Goal: Information Seeking & Learning: Learn about a topic

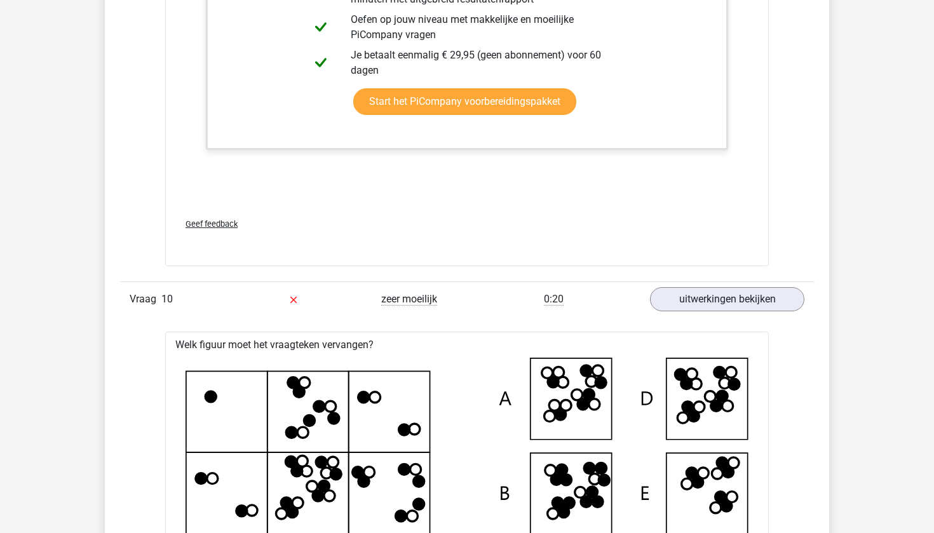
scroll to position [8109, 0]
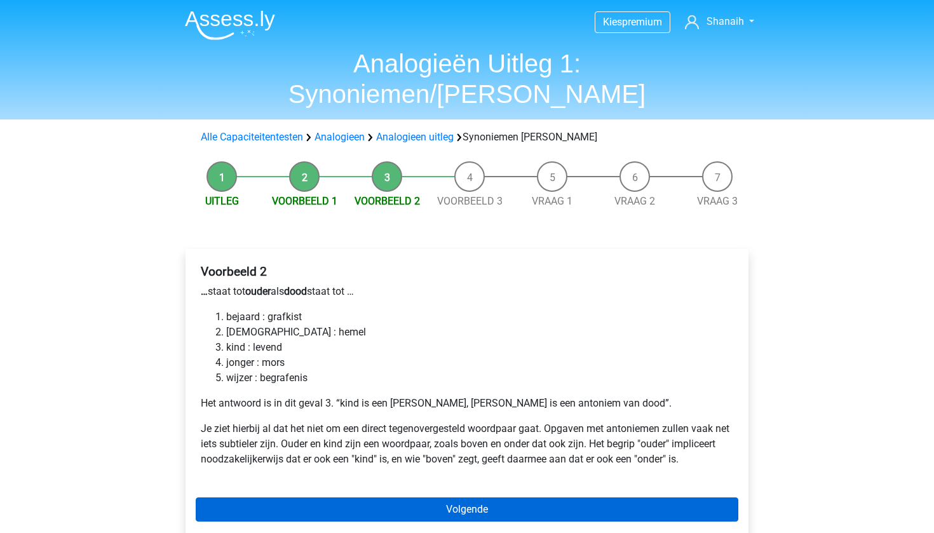
click at [427, 498] on link "Volgende" at bounding box center [467, 510] width 543 height 24
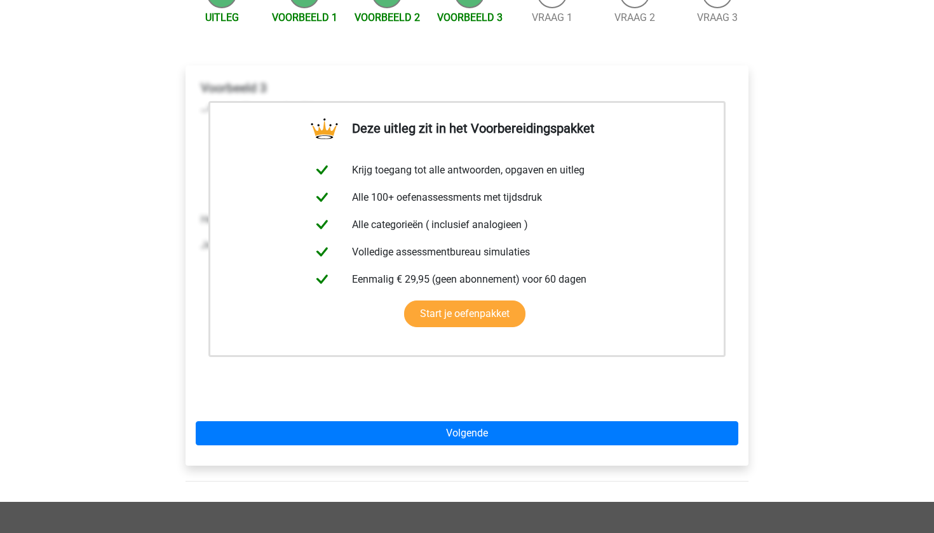
scroll to position [184, 0]
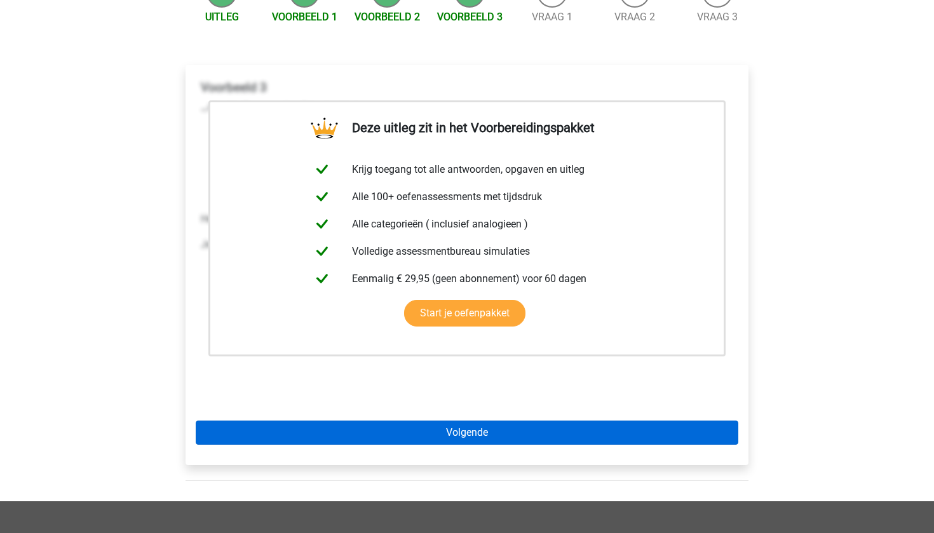
click at [417, 421] on link "Volgende" at bounding box center [467, 433] width 543 height 24
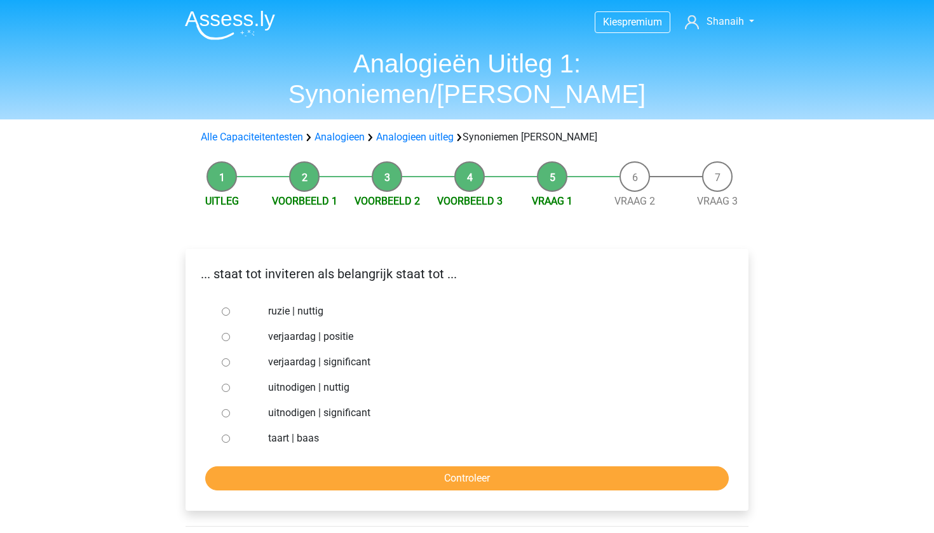
click at [284, 406] on label "uitnodigen | significant" at bounding box center [488, 413] width 440 height 15
click at [230, 409] on input "uitnodigen | significant" at bounding box center [226, 413] width 8 height 8
radio input "true"
click at [316, 467] on input "Controleer" at bounding box center [467, 479] width 524 height 24
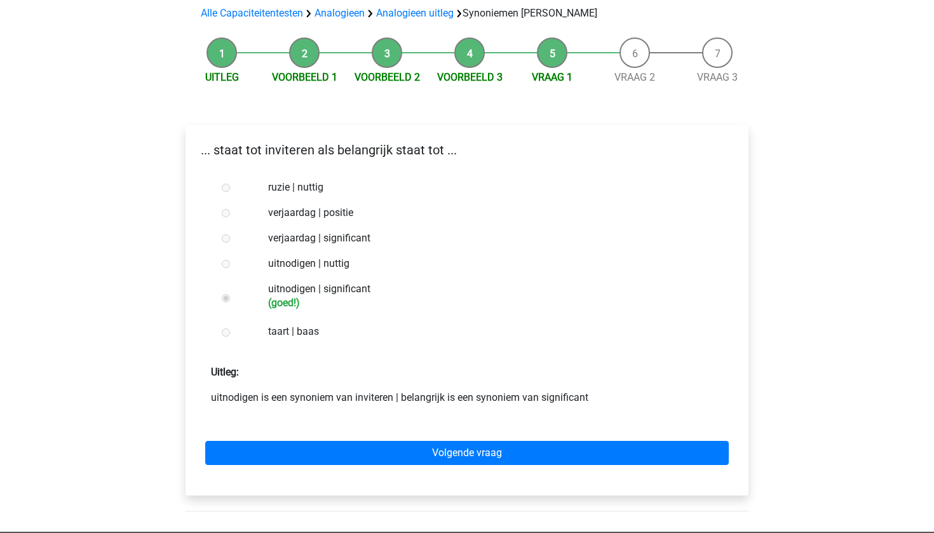
scroll to position [125, 0]
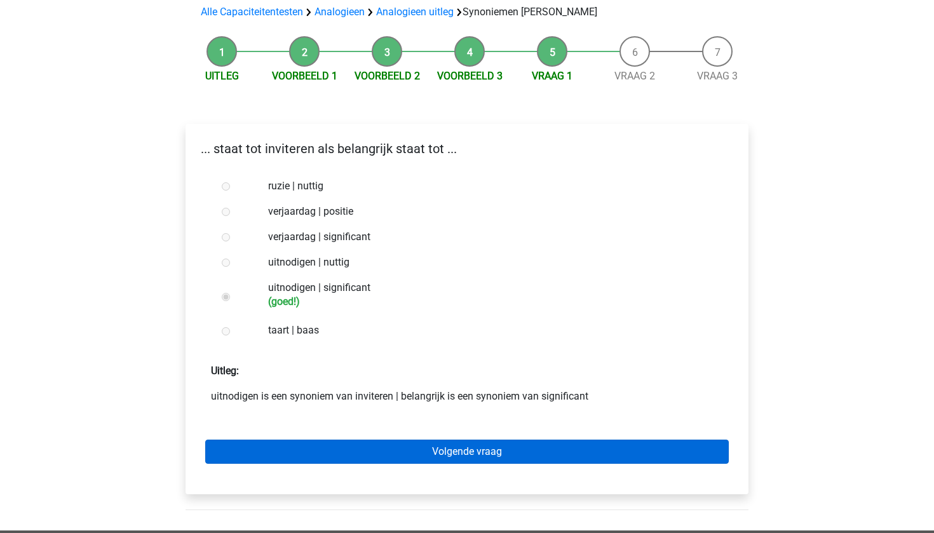
click at [320, 440] on link "Volgende vraag" at bounding box center [467, 452] width 524 height 24
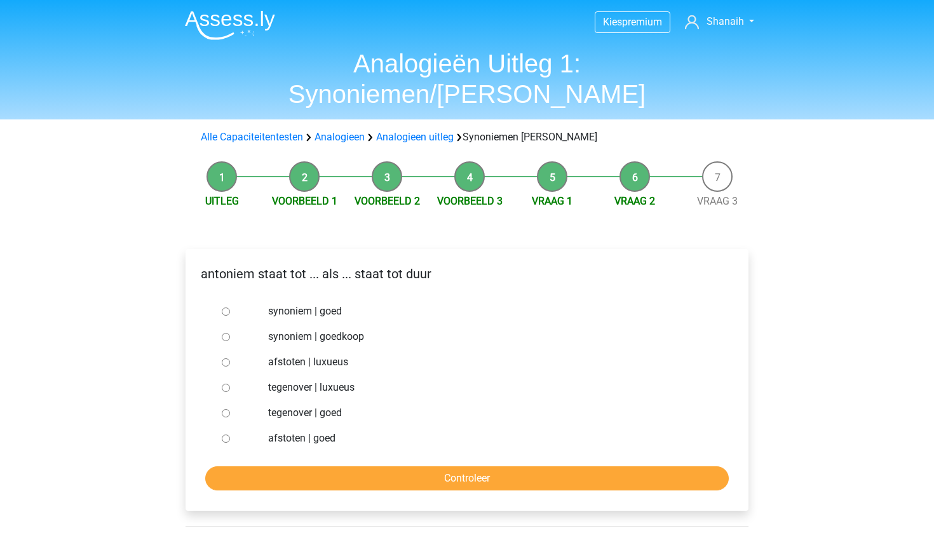
click at [292, 380] on label "tegenover | luxueus" at bounding box center [488, 387] width 440 height 15
click at [230, 384] on input "tegenover | luxueus" at bounding box center [226, 388] width 8 height 8
radio input "true"
click at [320, 463] on div "antoniem staat tot ... als ... staat tot duur synoniem | goed synoniem | goedko…" at bounding box center [467, 380] width 563 height 262
click at [320, 467] on input "Controleer" at bounding box center [467, 479] width 524 height 24
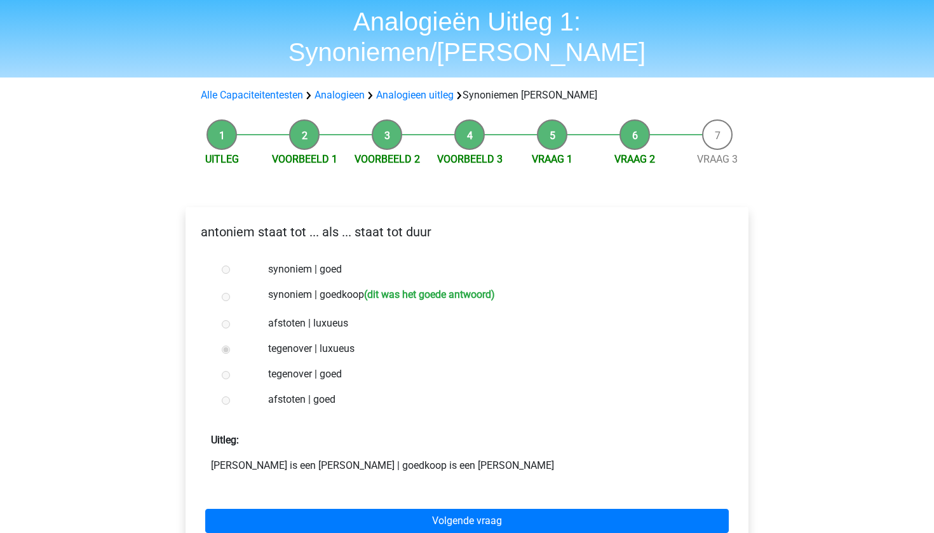
scroll to position [44, 0]
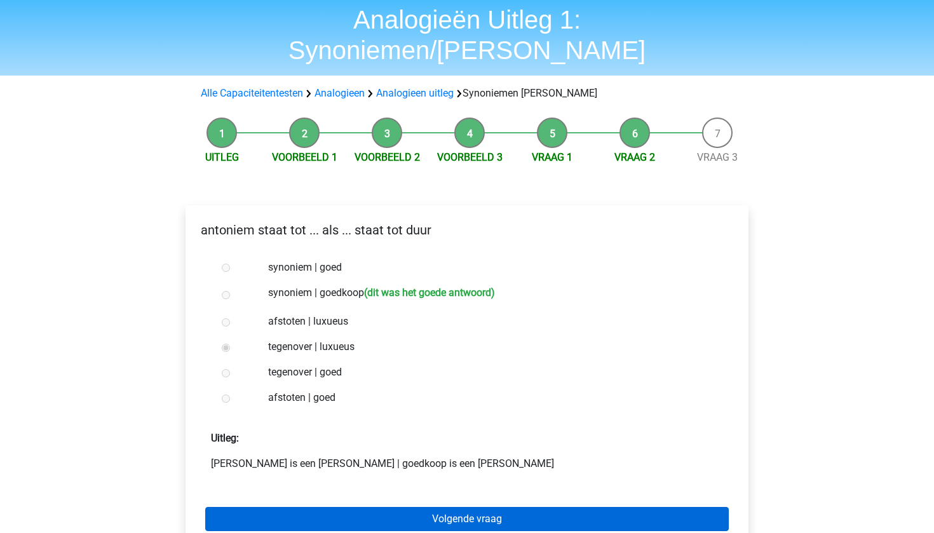
click at [332, 507] on link "Volgende vraag" at bounding box center [467, 519] width 524 height 24
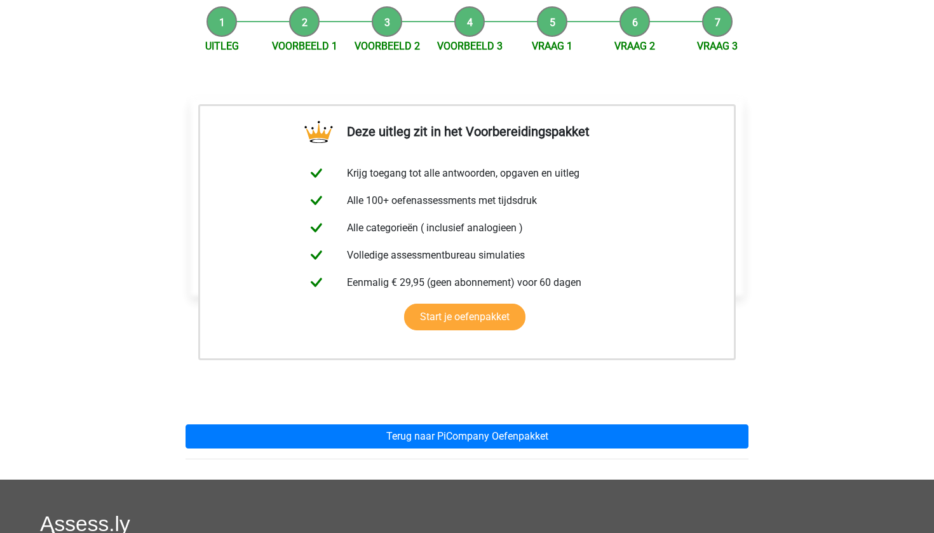
scroll to position [158, 0]
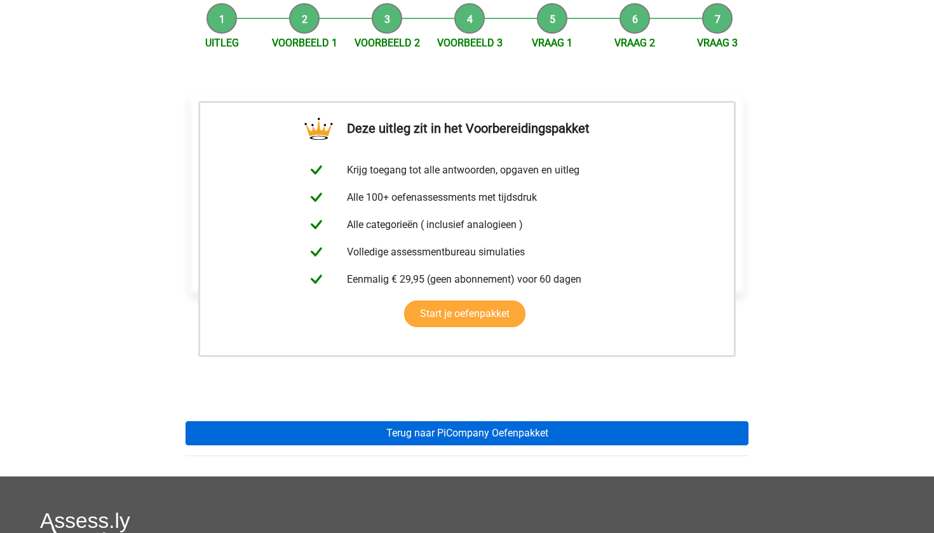
click at [332, 421] on link "Terug naar PiCompany Oefenpakket" at bounding box center [467, 433] width 563 height 24
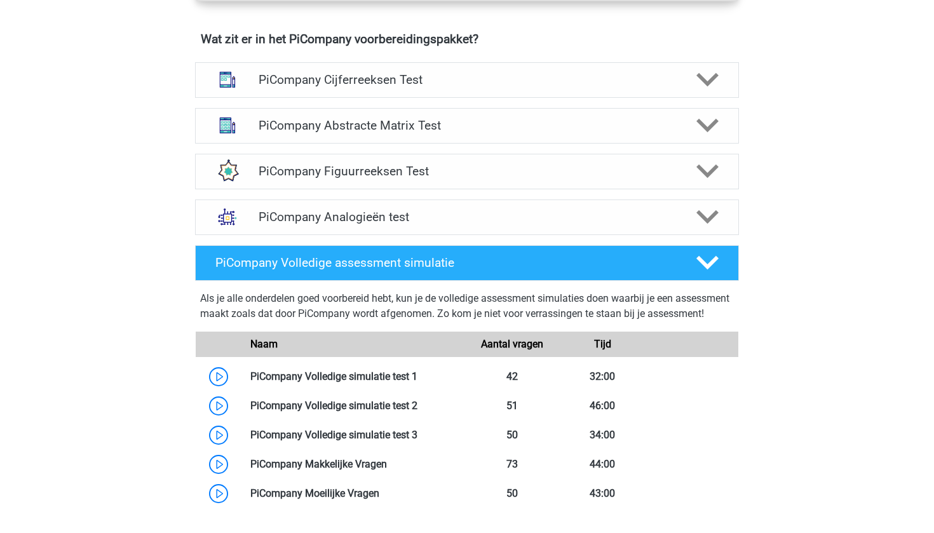
scroll to position [817, 0]
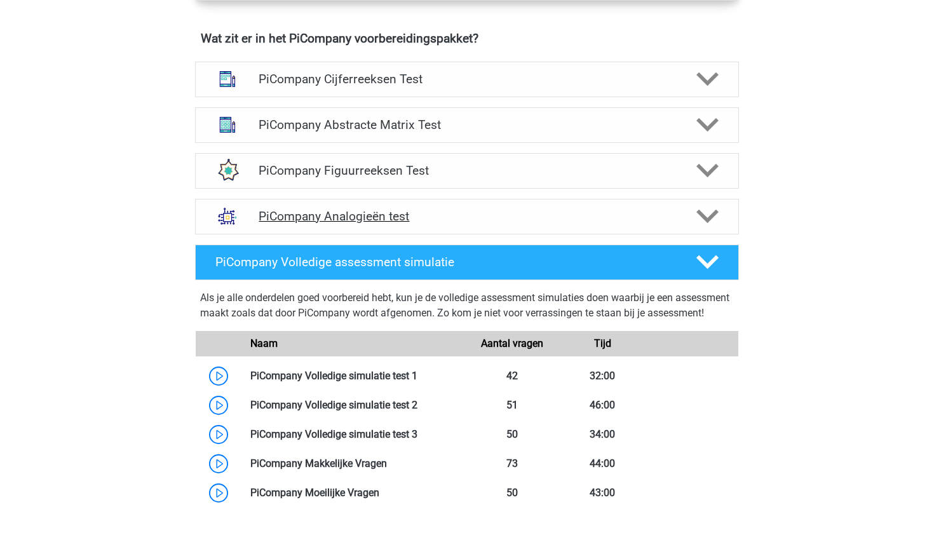
click at [423, 223] on div "PiCompany Analogieën test" at bounding box center [467, 217] width 544 height 36
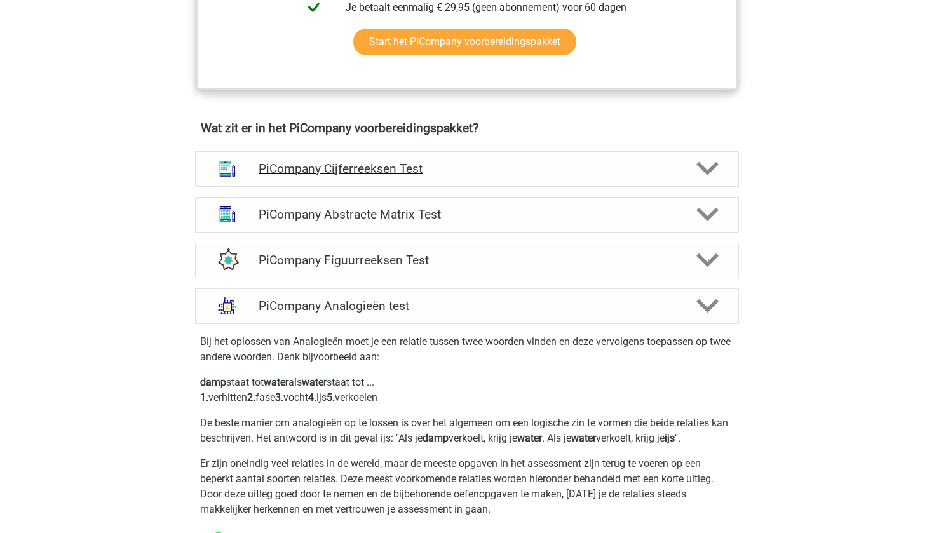
scroll to position [713, 0]
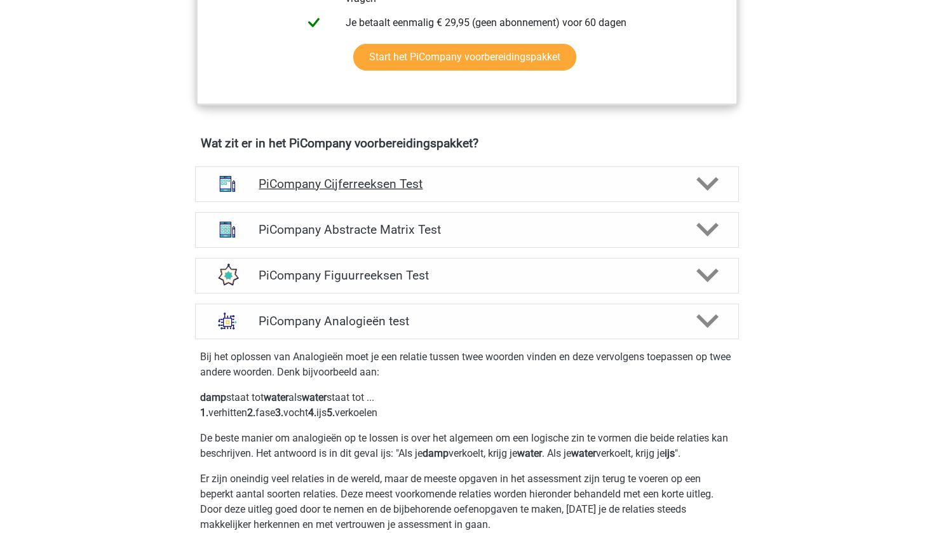
click at [416, 191] on h4 "PiCompany Cijferreeksen Test" at bounding box center [467, 184] width 416 height 15
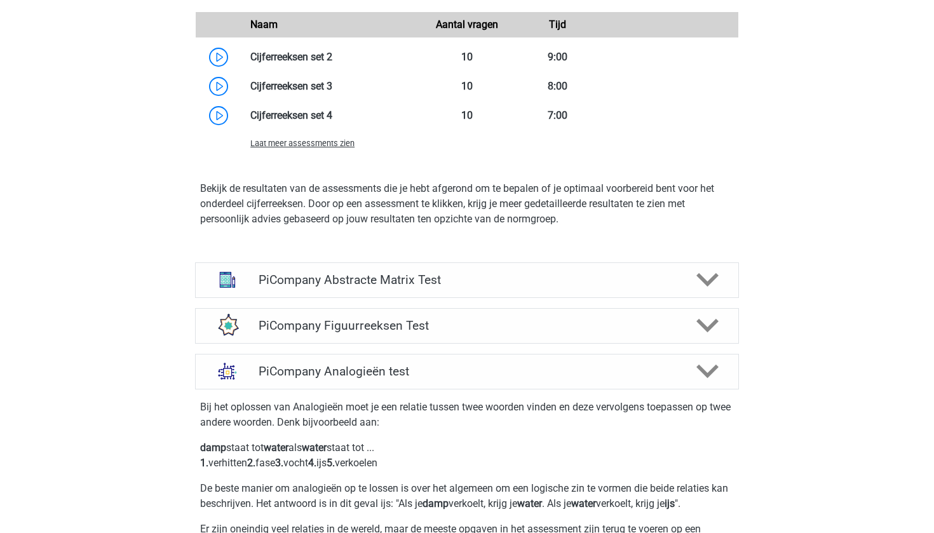
scroll to position [1385, 0]
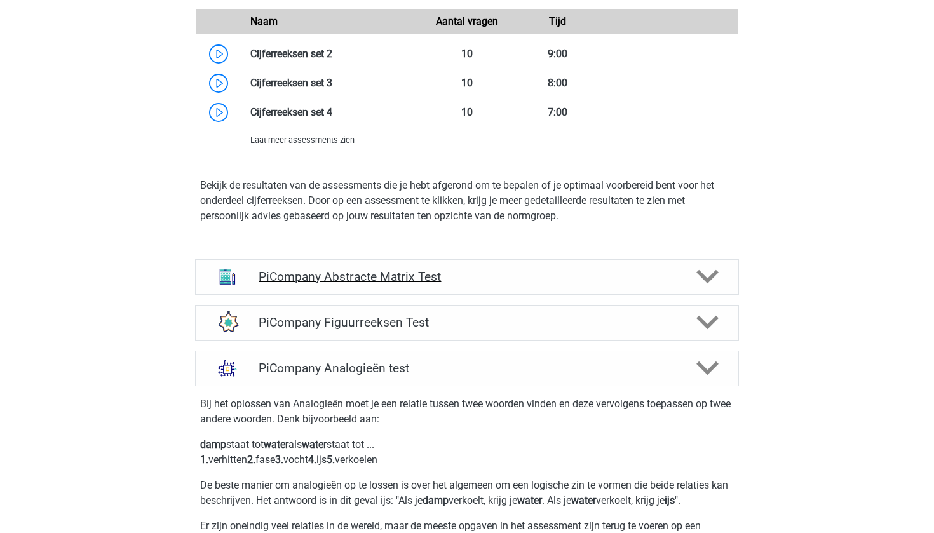
click at [406, 277] on div "PiCompany Abstracte Matrix Test" at bounding box center [467, 277] width 544 height 36
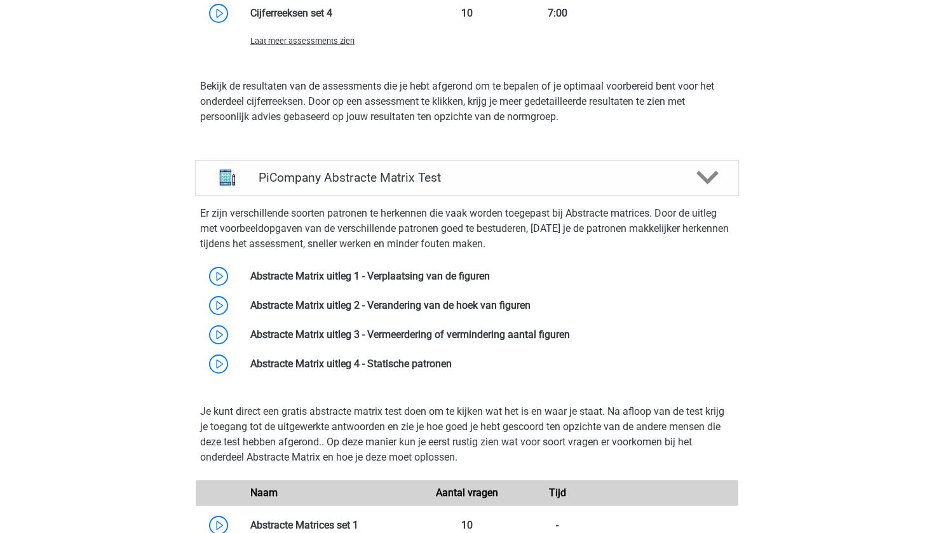
scroll to position [1484, 0]
